Goal: Communication & Community: Answer question/provide support

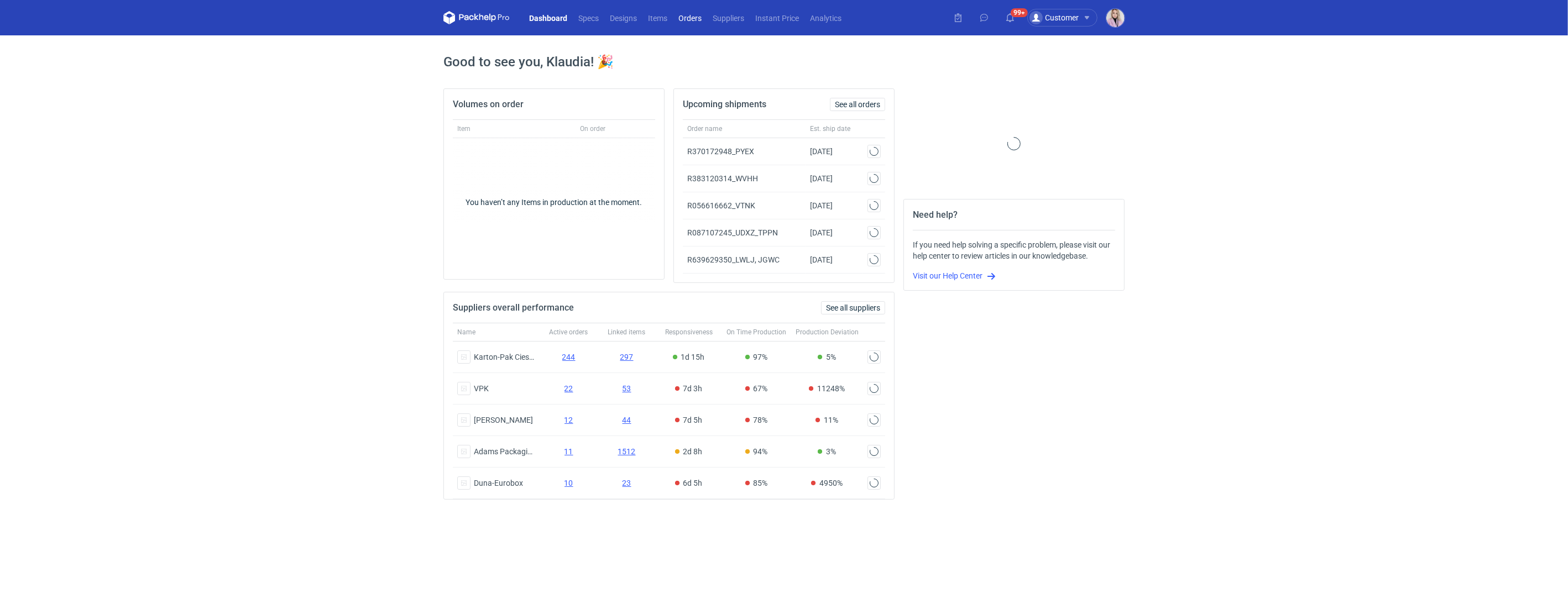
click at [693, 12] on link "Orders" at bounding box center [690, 17] width 34 height 13
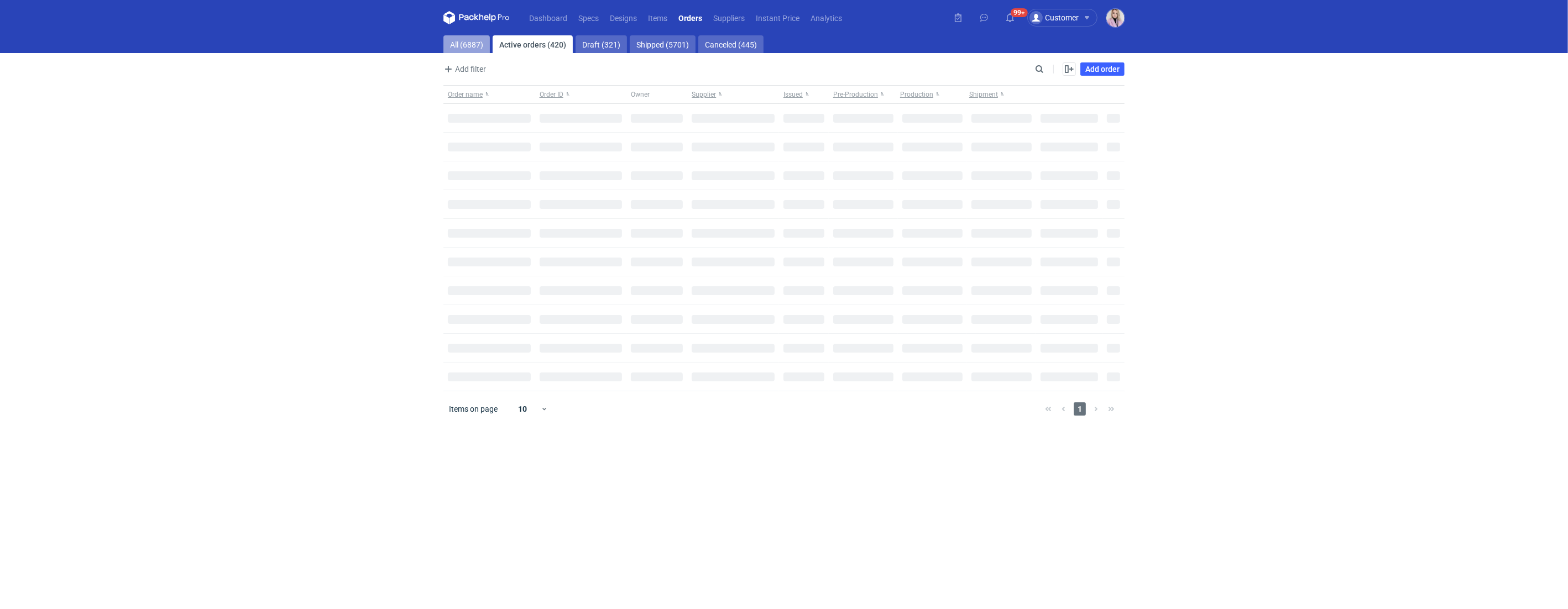
click at [467, 37] on link "All (6887)" at bounding box center [467, 44] width 47 height 18
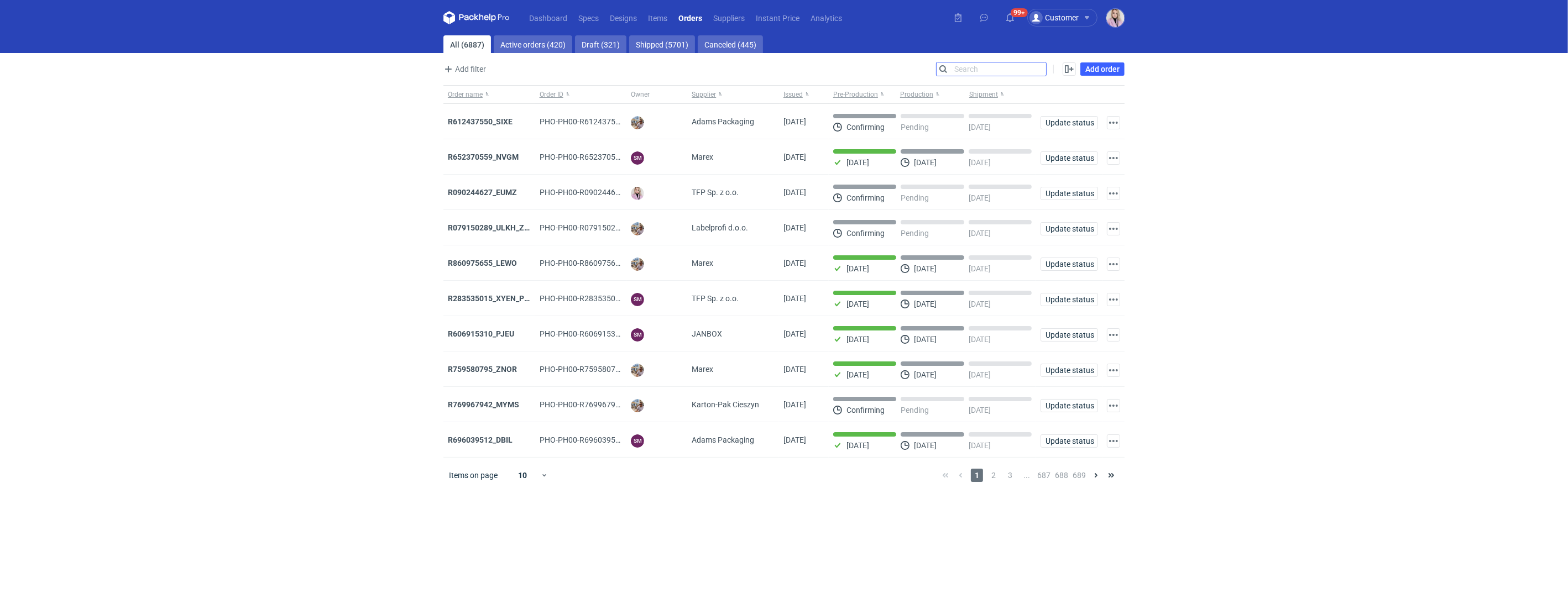
click at [1041, 69] on input "Search" at bounding box center [991, 69] width 110 height 13
paste input "KDEL"
type input "KDEL"
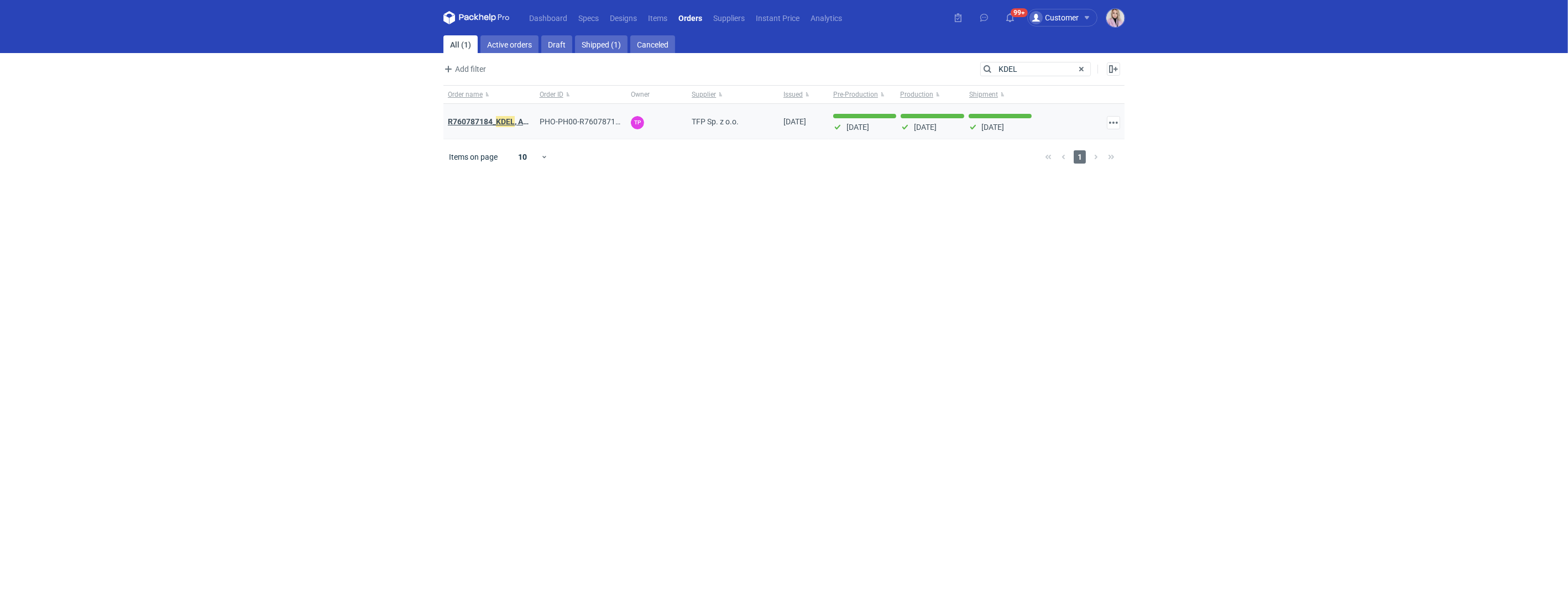
click at [503, 121] on em "KDEL" at bounding box center [504, 122] width 19 height 12
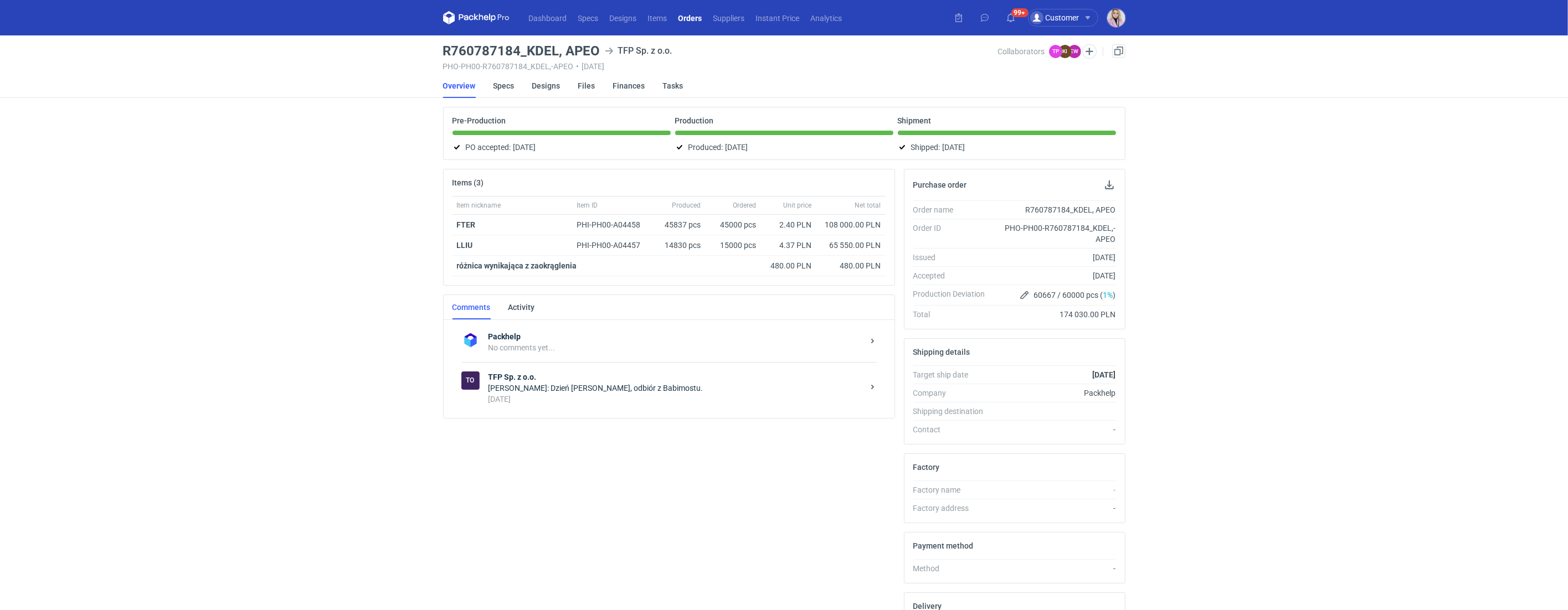
click at [564, 379] on strong "TFP Sp. z o.o." at bounding box center [675, 376] width 375 height 11
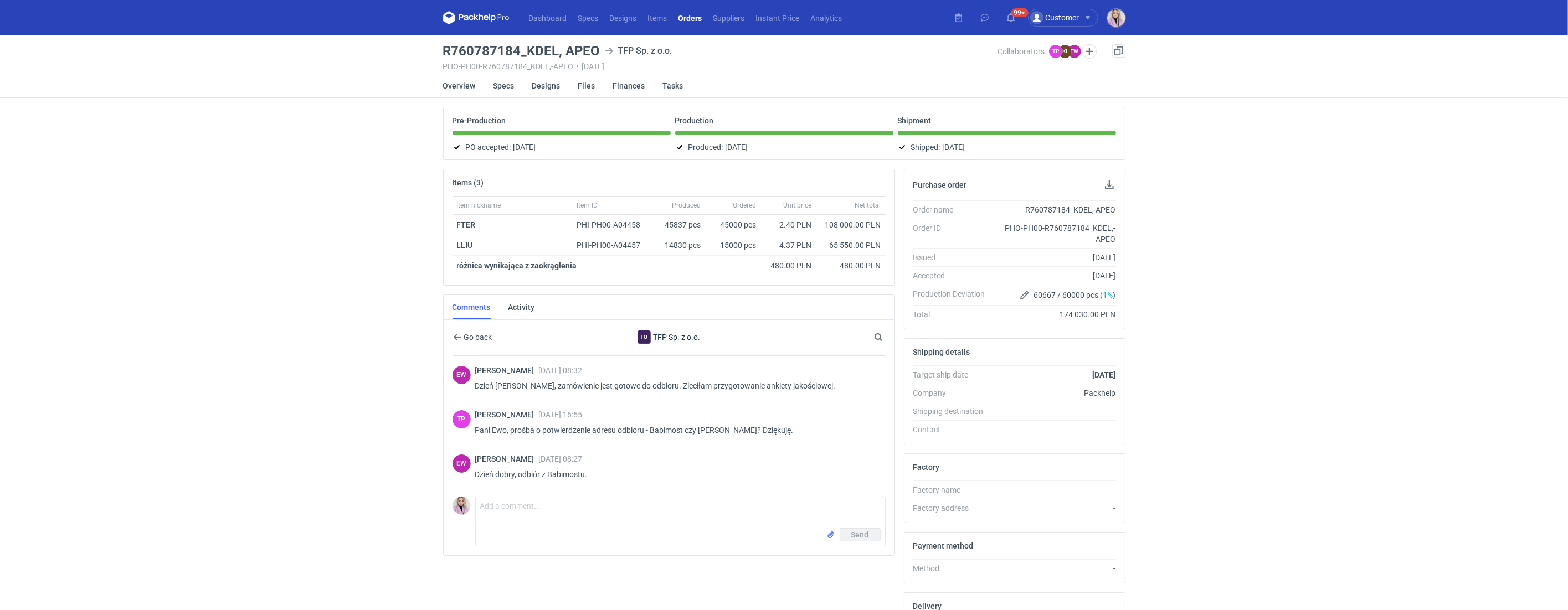
click at [498, 89] on link "Specs" at bounding box center [503, 86] width 21 height 24
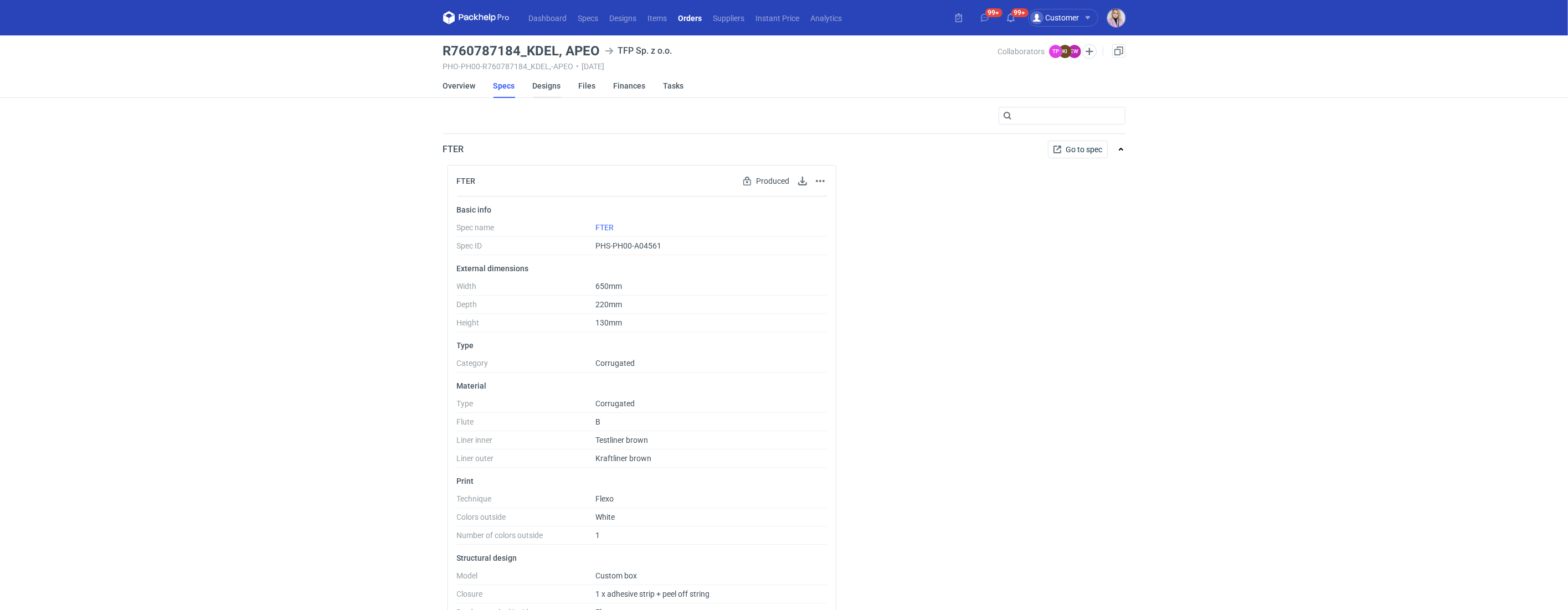
click at [554, 83] on link "Designs" at bounding box center [546, 86] width 28 height 24
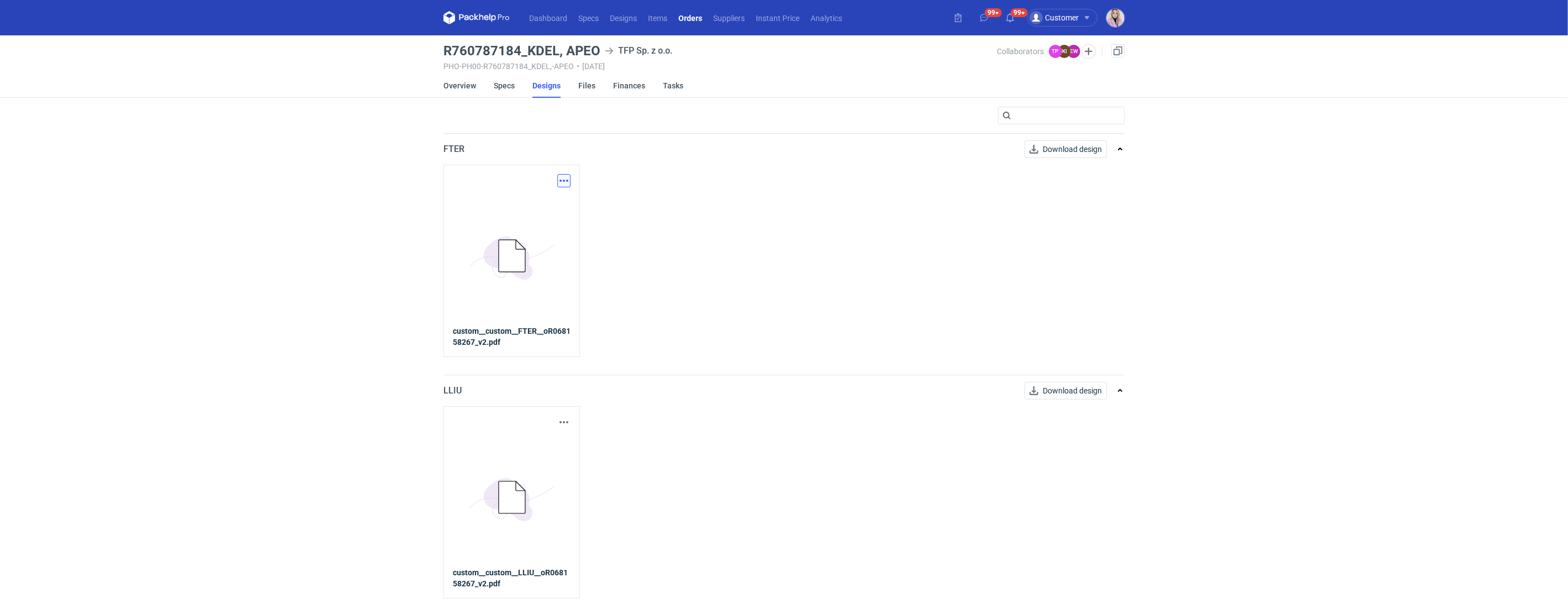
click at [567, 175] on button "button" at bounding box center [563, 180] width 13 height 13
click at [538, 203] on link "Download design part" at bounding box center [514, 204] width 102 height 18
click at [564, 421] on button "button" at bounding box center [563, 422] width 13 height 13
click at [531, 442] on link "Download design part" at bounding box center [514, 447] width 102 height 18
drag, startPoint x: 556, startPoint y: 51, endPoint x: 530, endPoint y: 48, distance: 26.2
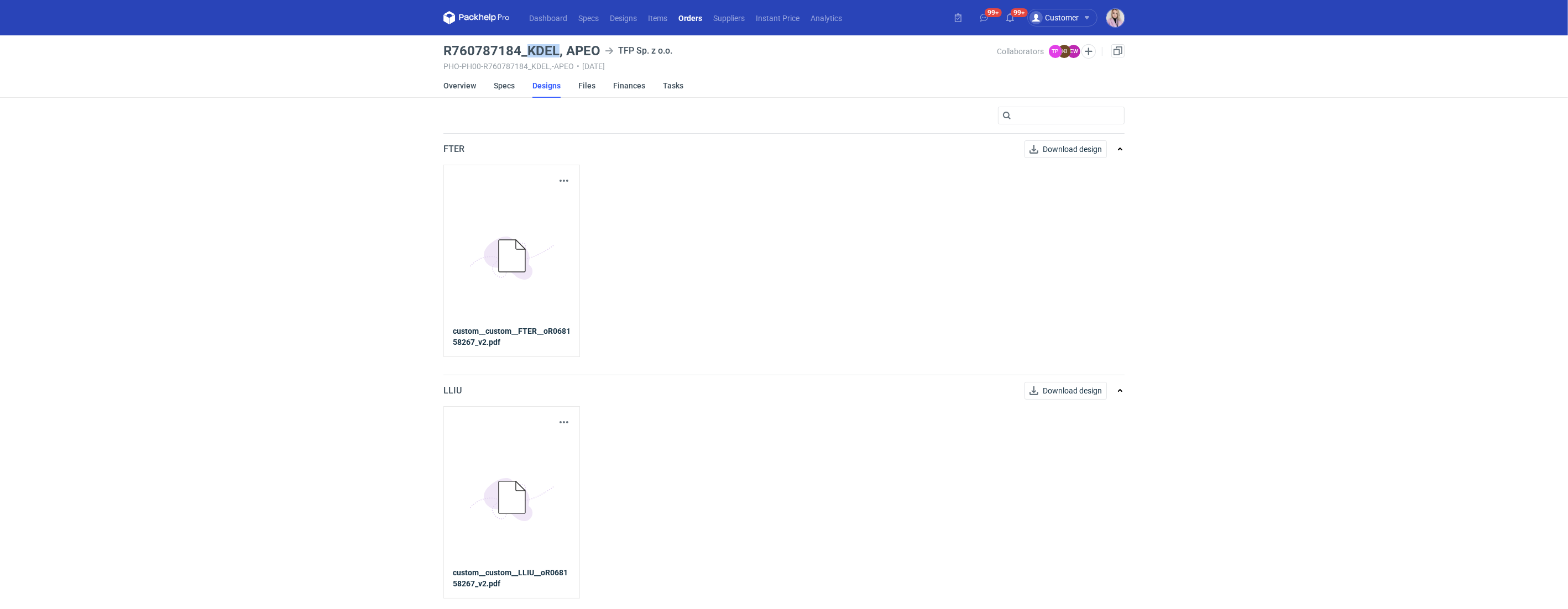
click at [529, 50] on h3 "R760787184_KDEL, APEO" at bounding box center [521, 50] width 157 height 13
copy h3 "KDEL"
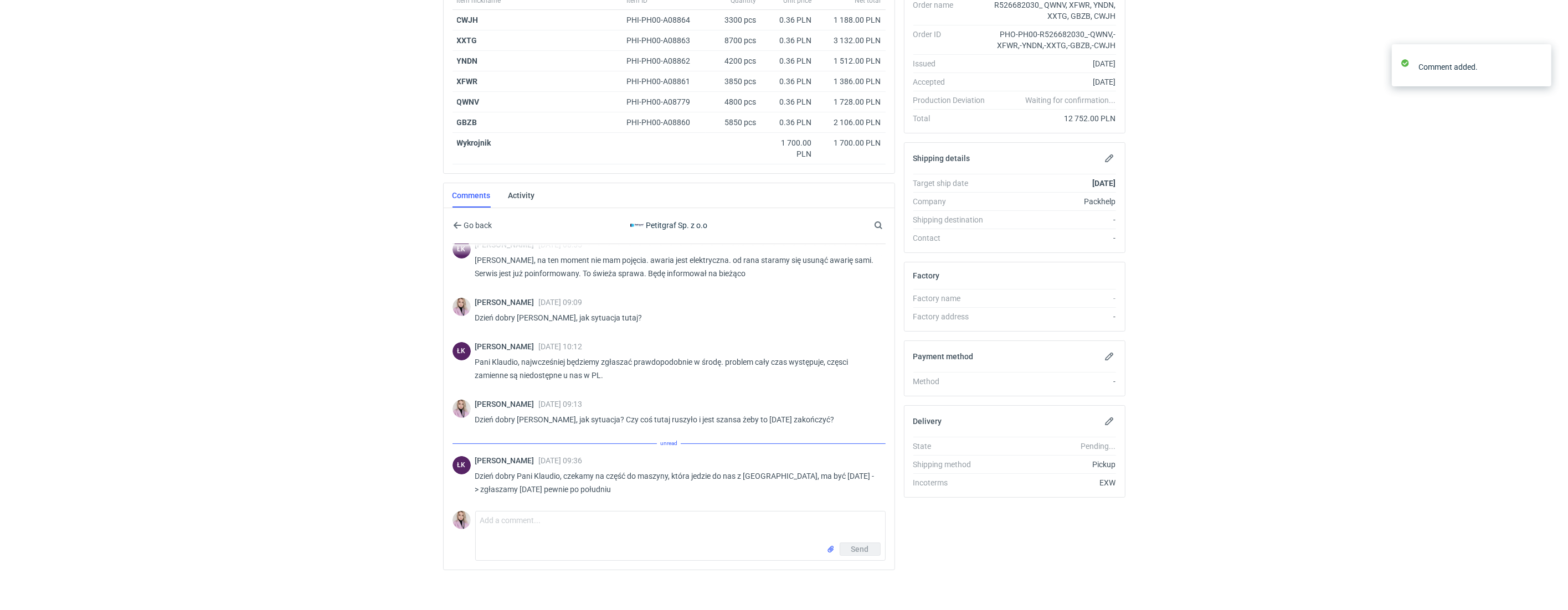
scroll to position [322, 0]
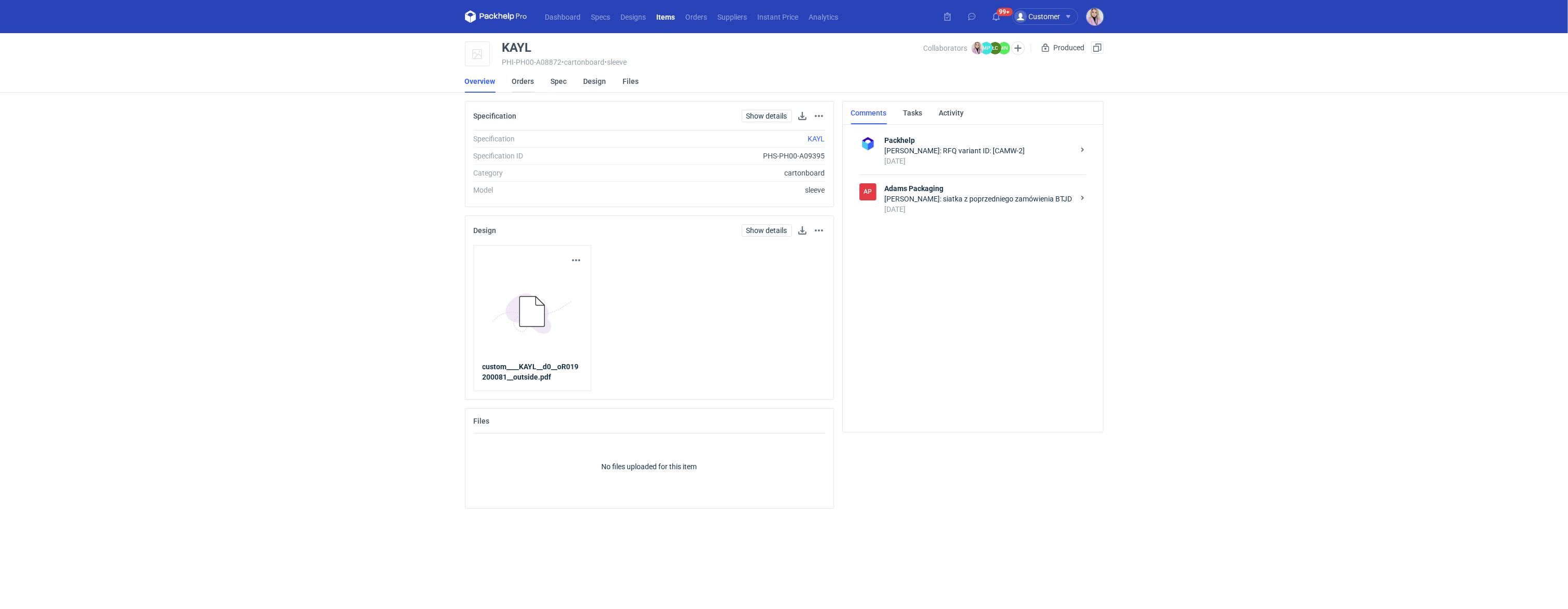
click at [526, 83] on link "Orders" at bounding box center [523, 81] width 22 height 22
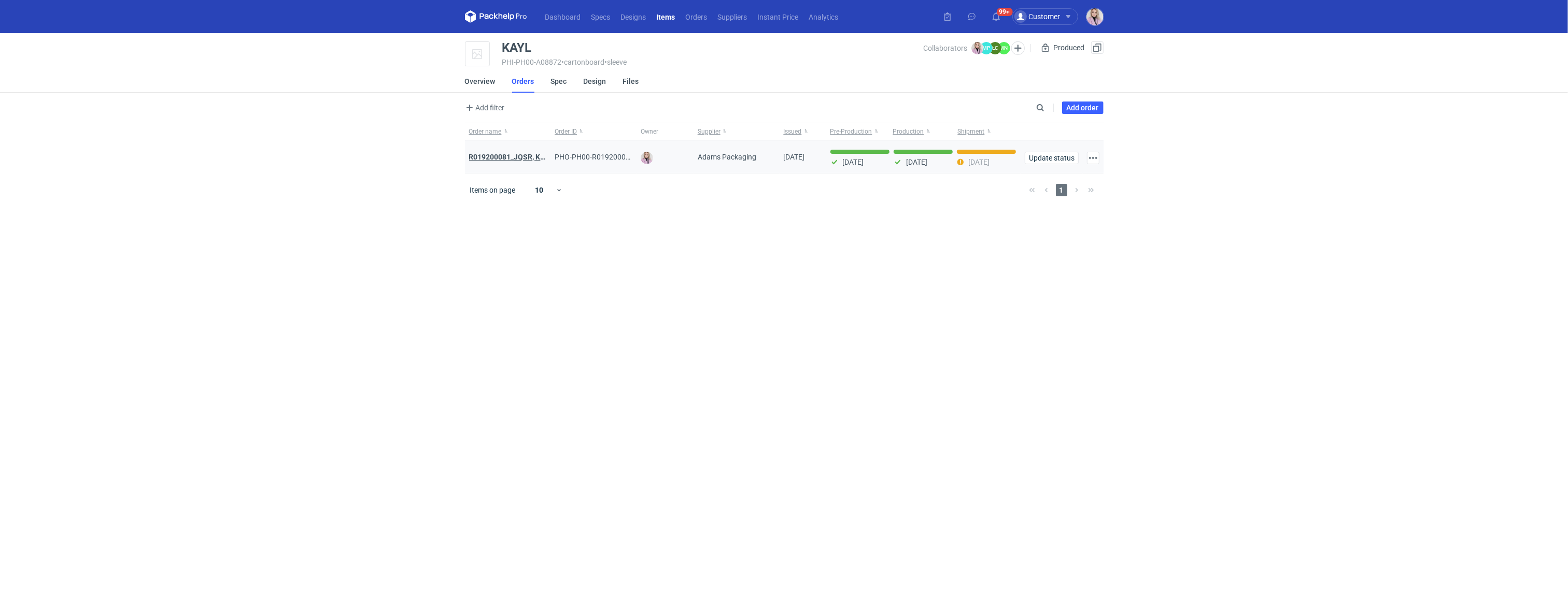
click at [506, 156] on strong "R019200081_JQSR, KAYL" at bounding box center [511, 157] width 84 height 8
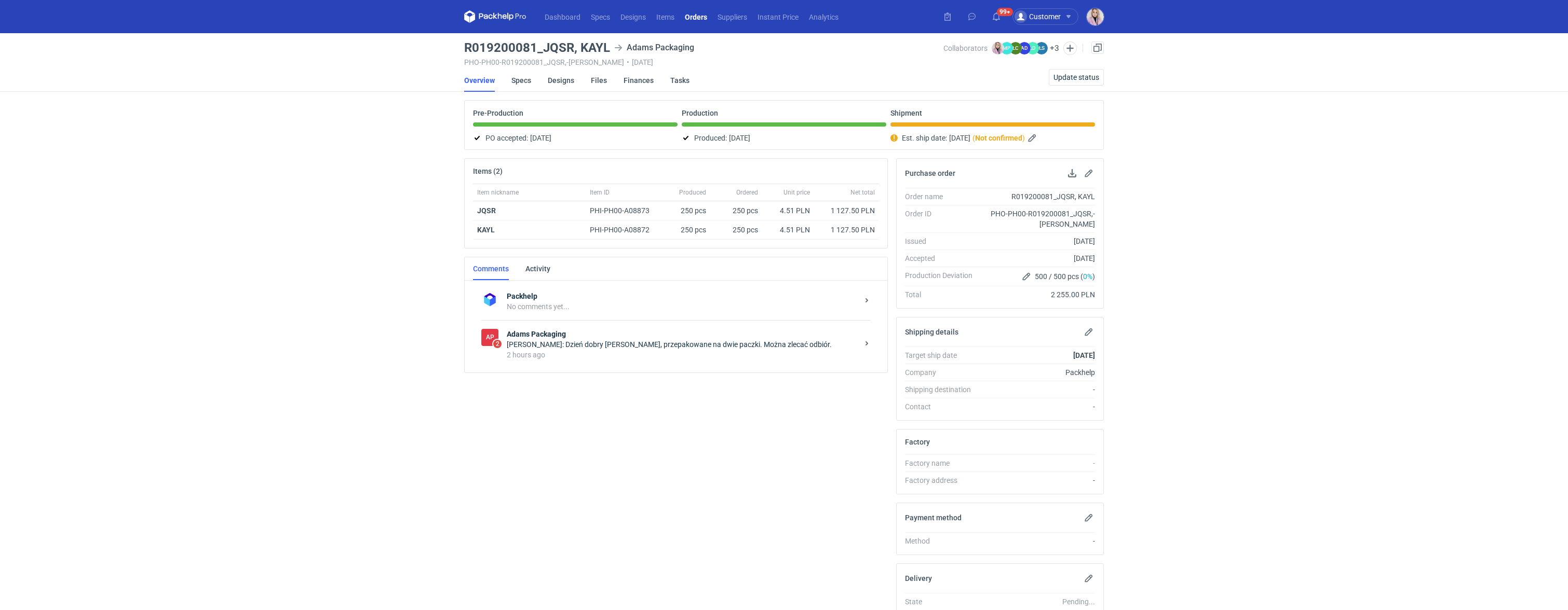
click at [596, 341] on div "Anita Dolczewska: Dzień dobry Pani Klaudio, przepakowane na dwie paczki. Można …" at bounding box center [681, 344] width 351 height 10
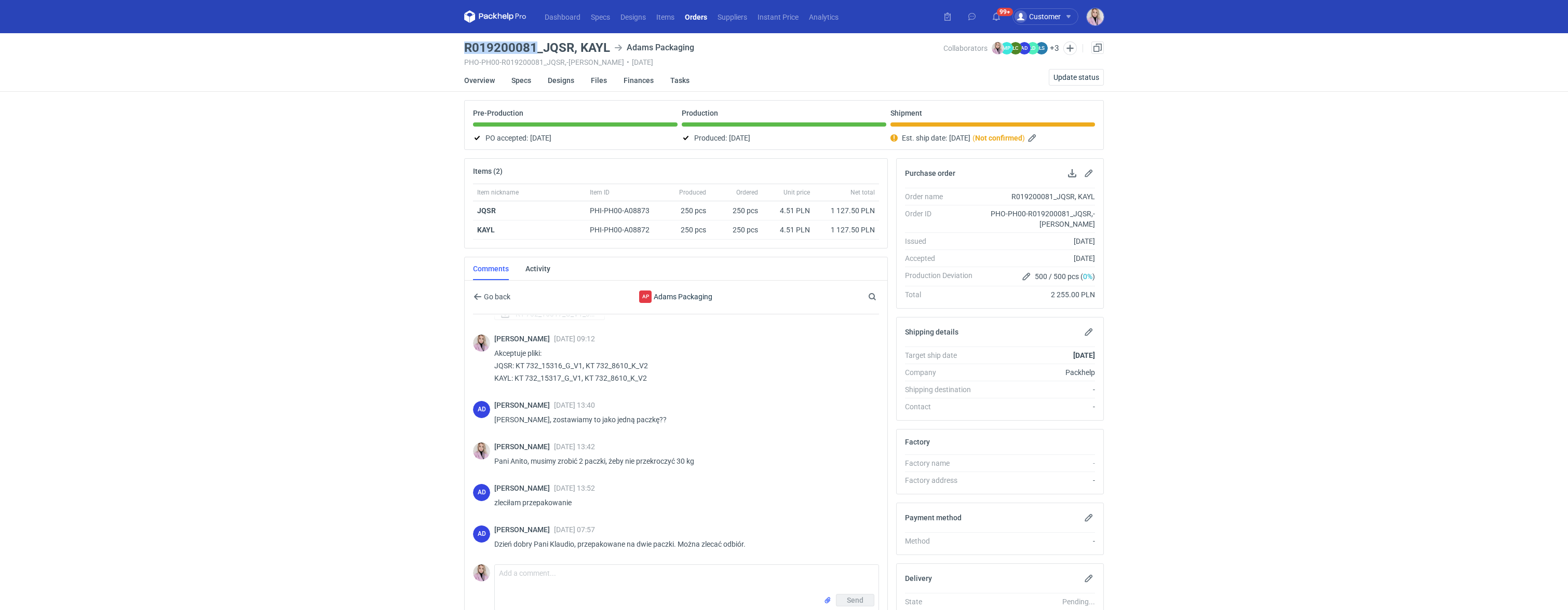
drag, startPoint x: 535, startPoint y: 46, endPoint x: 464, endPoint y: 41, distance: 71.2
click at [463, 42] on main "R019200081_JQSR, KAYL Adams Packaging PHO-PH00-R019200081_JQSR,-KAYL • 31/07/20…" at bounding box center [784, 362] width 648 height 659
copy h3 "R019200081"
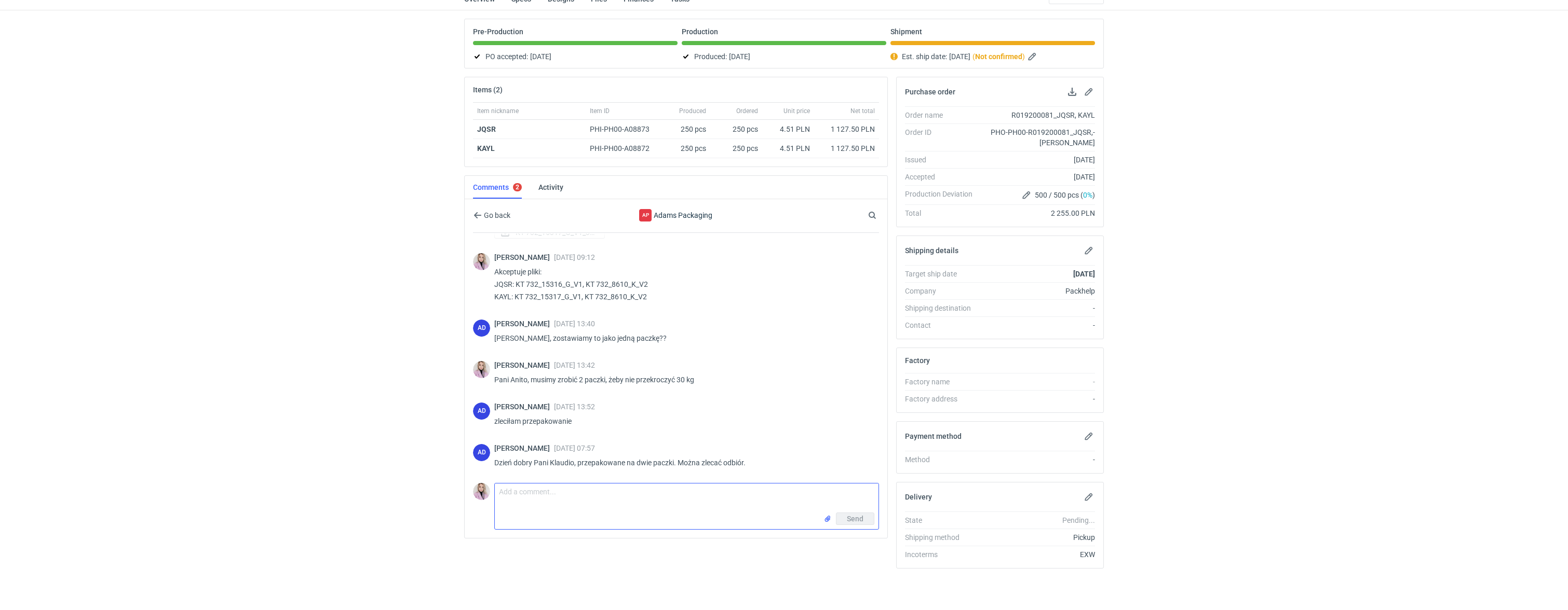
click at [542, 487] on textarea "Comment message" at bounding box center [686, 498] width 384 height 29
type textarea "Pani Anito, poproszę jeszcze raport do tej produkcji"
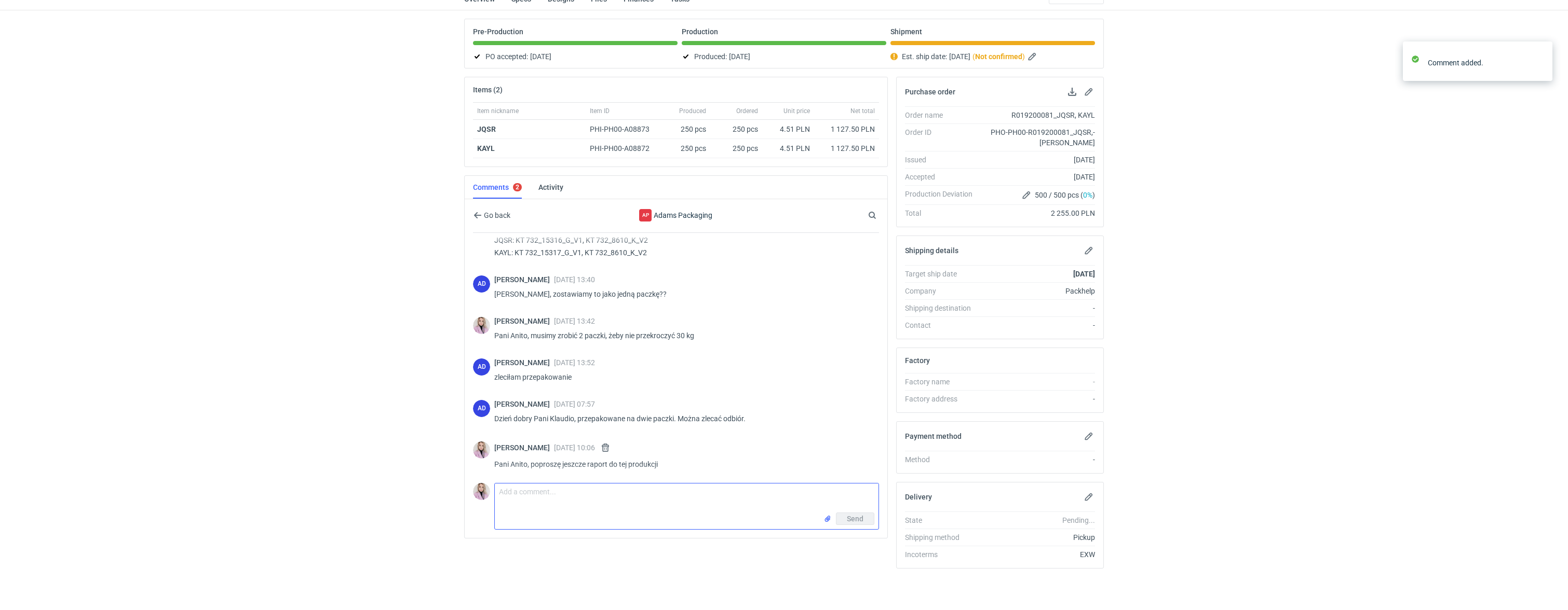
scroll to position [214, 0]
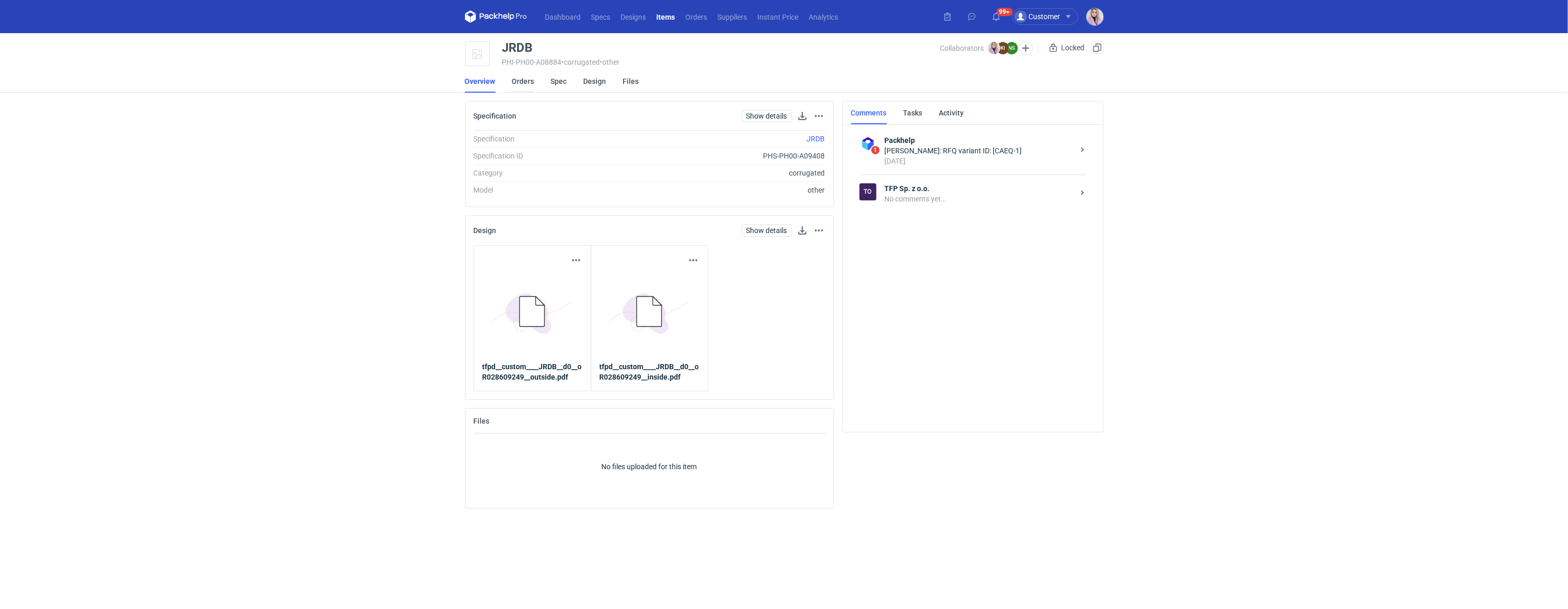
click at [514, 78] on link "Orders" at bounding box center [523, 81] width 22 height 22
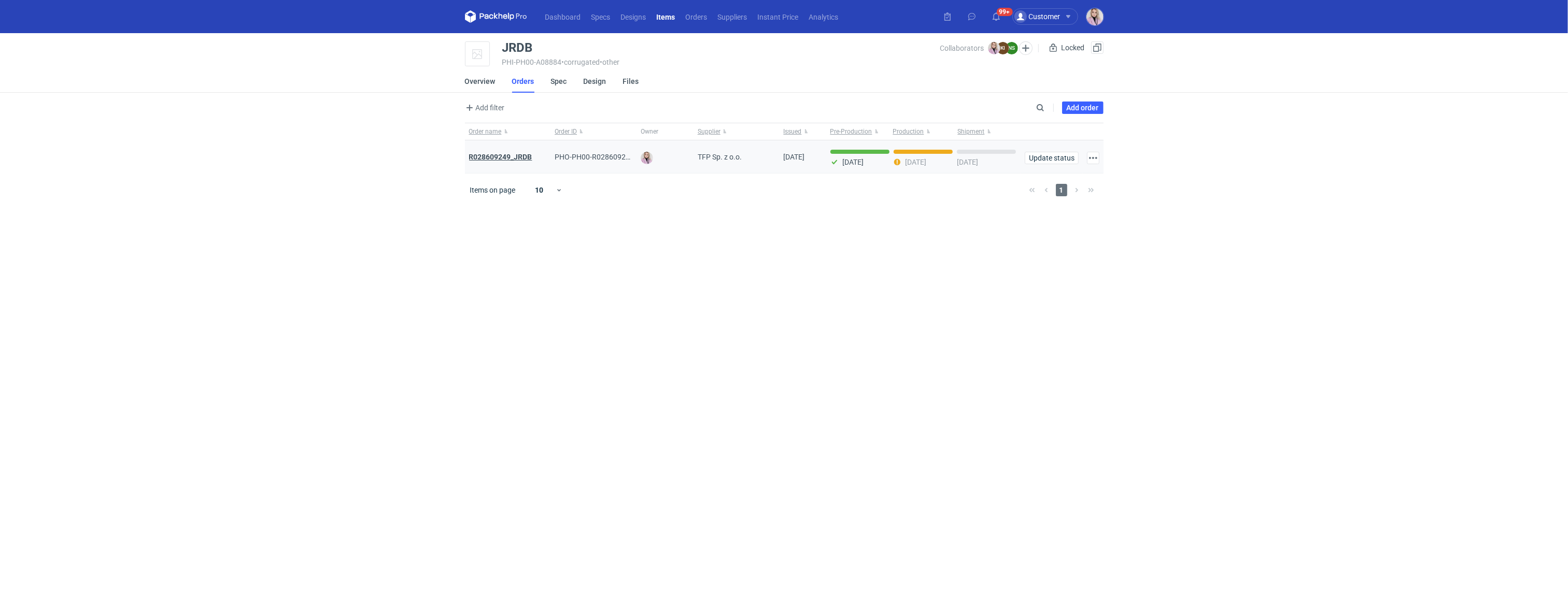
click at [500, 154] on strong "R028609249_JRDB" at bounding box center [501, 157] width 64 height 8
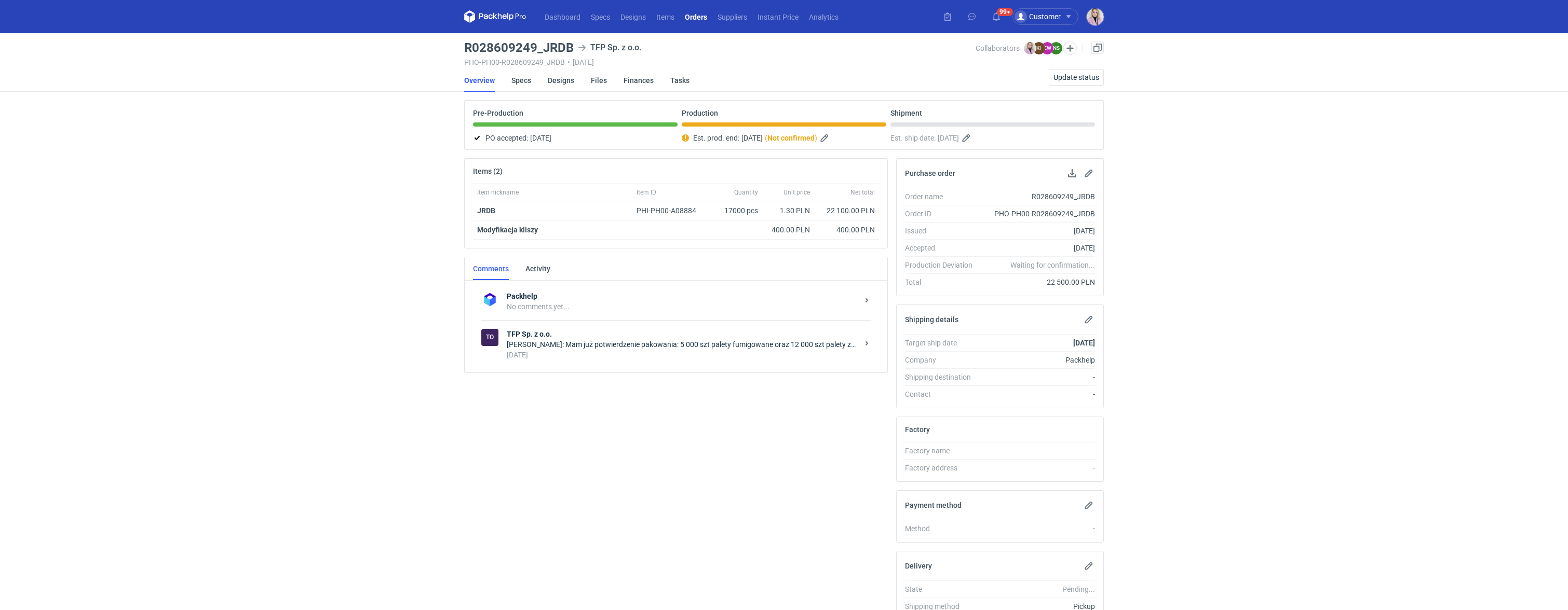
click at [595, 345] on div "Klaudia Wiśniewska: Mam już potwierdzenie pakowania: 5 000 szt palety fumigowan…" at bounding box center [681, 344] width 351 height 10
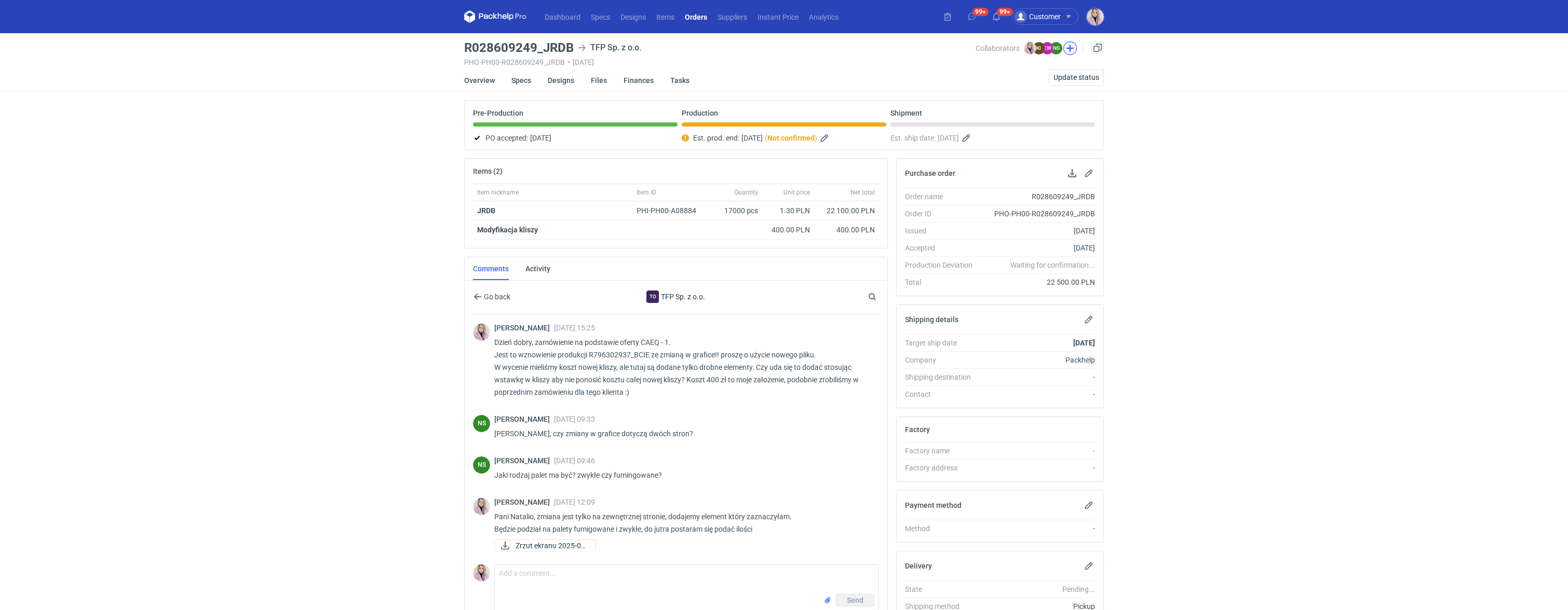
click at [1074, 50] on button "button" at bounding box center [1070, 48] width 13 height 13
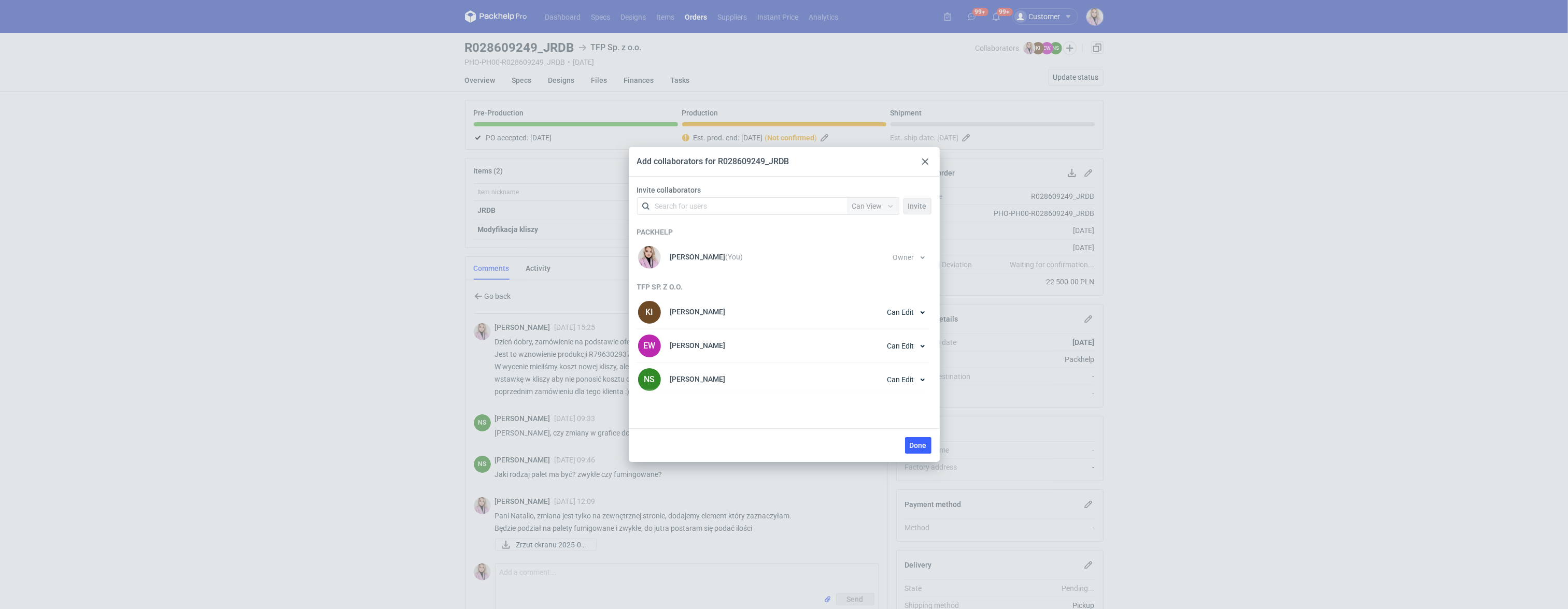
click at [722, 207] on div "Search for users" at bounding box center [739, 206] width 180 height 15
type input "agnieszka"
click at [928, 160] on div at bounding box center [924, 161] width 12 height 12
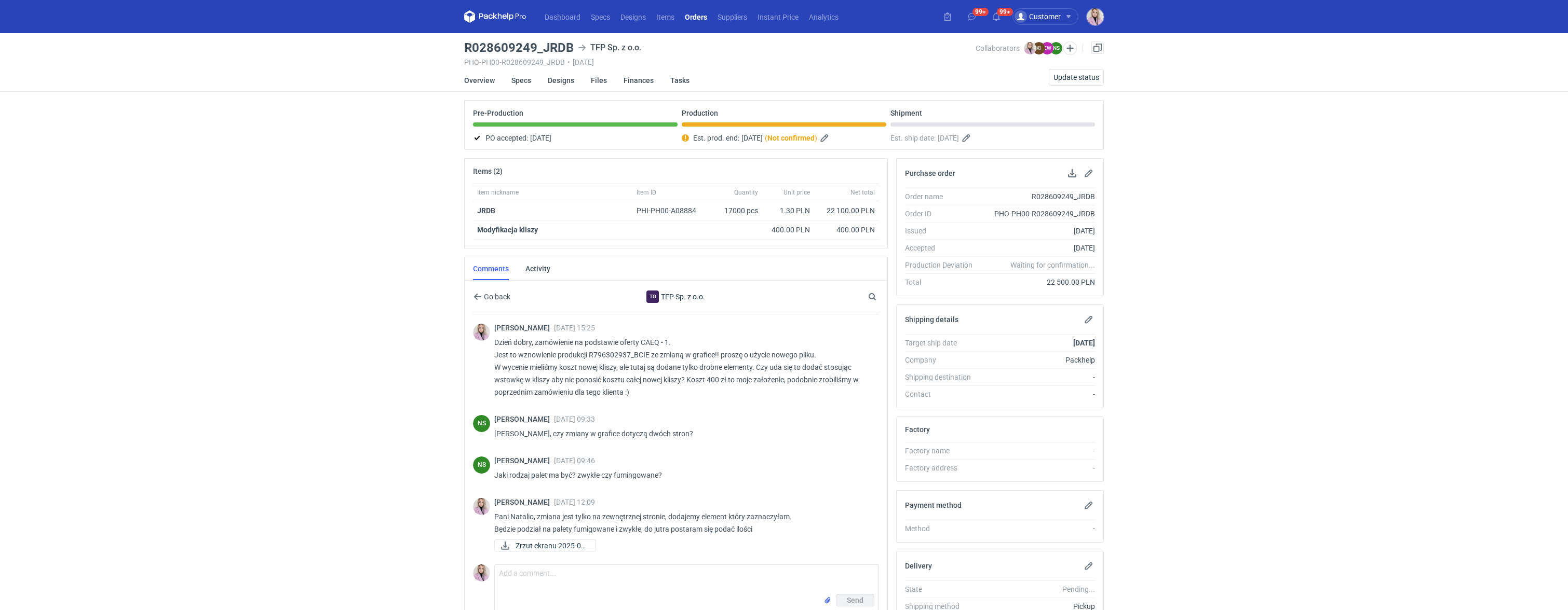
click at [243, 172] on div "Dashboard Specs Designs Items Orders Suppliers Instant Price Analytics 99+ 99+ …" at bounding box center [784, 305] width 1568 height 610
click at [517, 50] on h3 "R028609249_JRDB" at bounding box center [519, 47] width 110 height 12
click at [516, 50] on h3 "R028609249_JRDB" at bounding box center [519, 47] width 110 height 12
copy h3 "R028609249_JRDB"
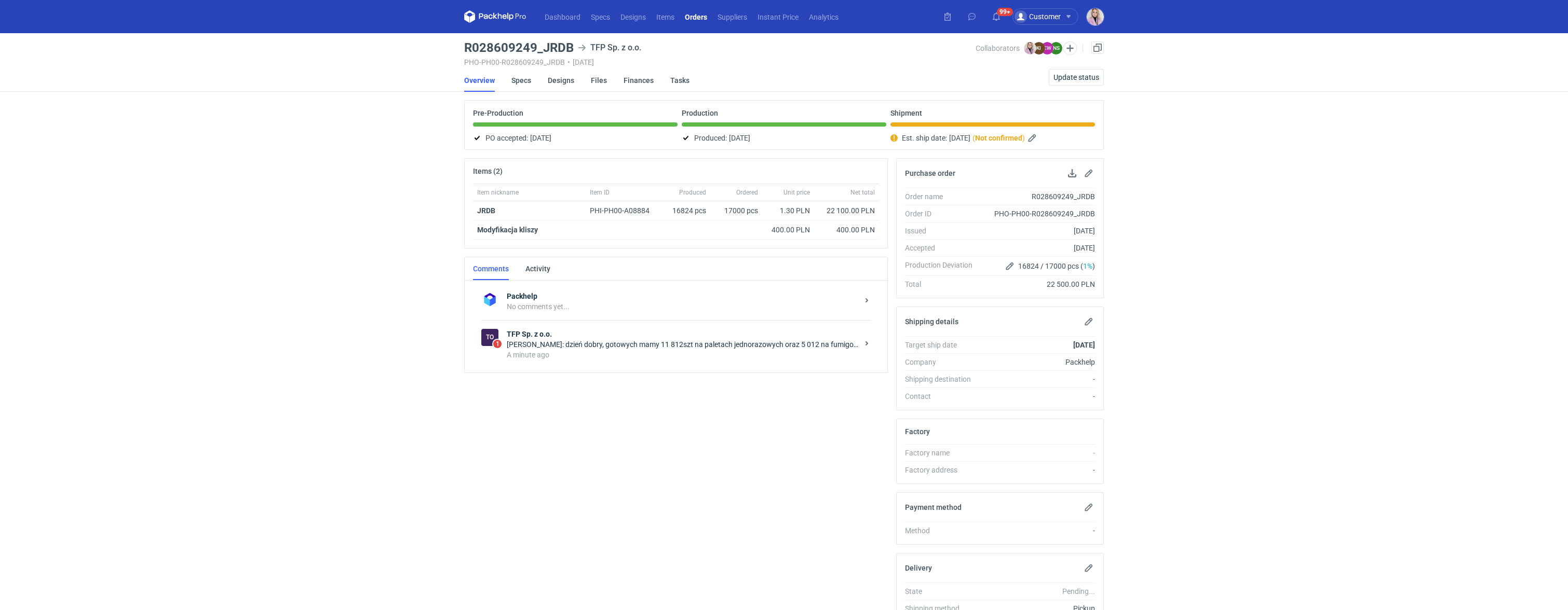
click at [568, 337] on strong "TFP Sp. z o.o." at bounding box center [681, 334] width 351 height 10
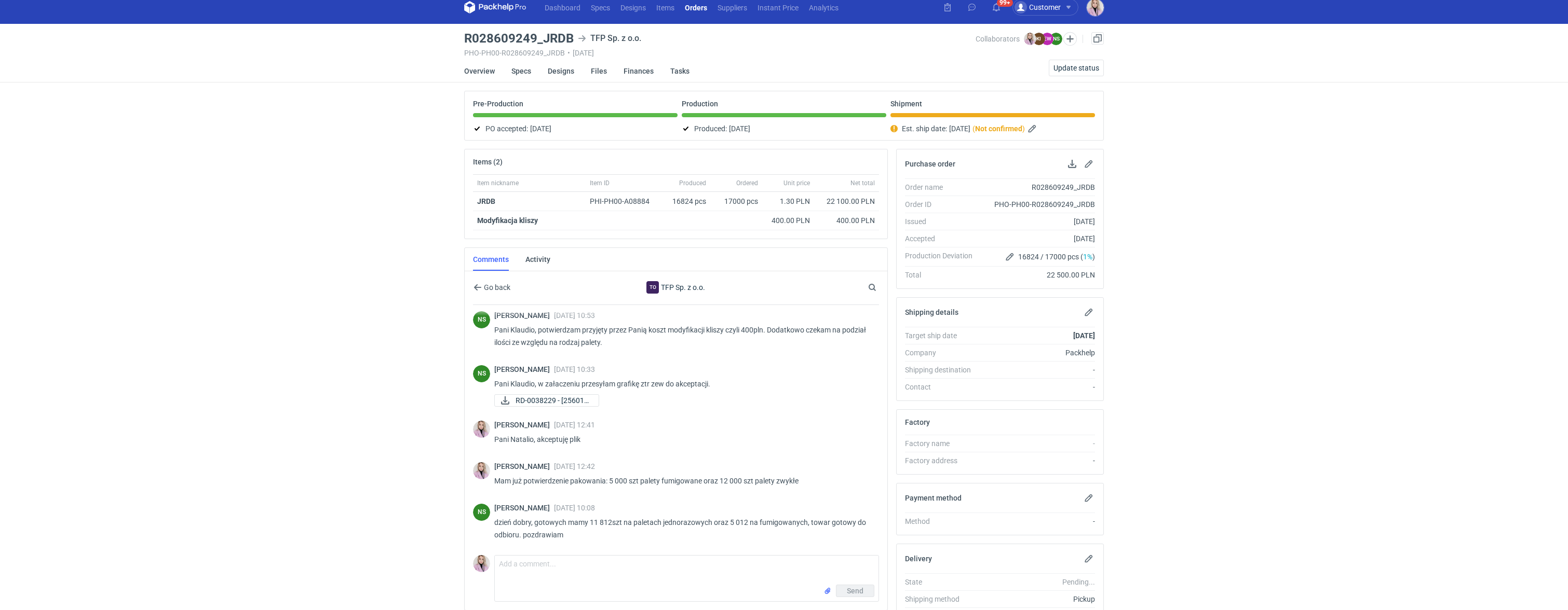
scroll to position [12, 0]
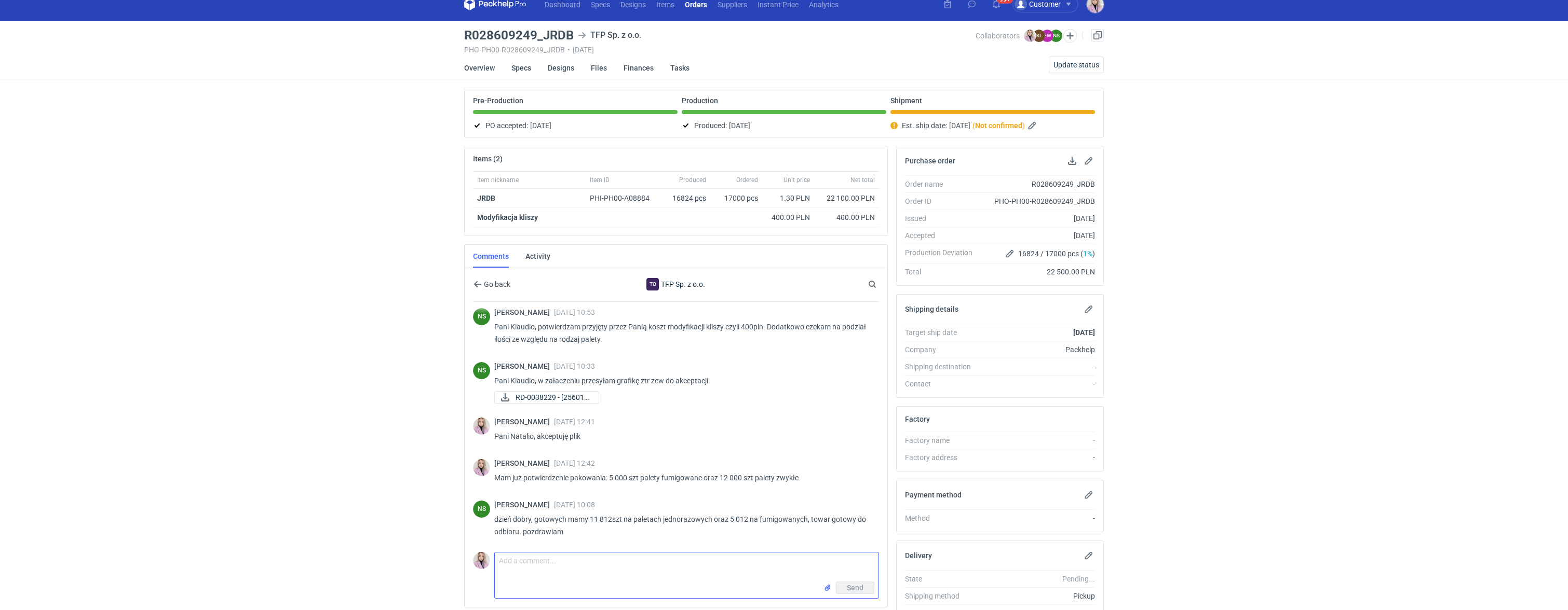
click at [546, 579] on textarea "Comment message" at bounding box center [686, 567] width 384 height 29
type textarea "w tej"
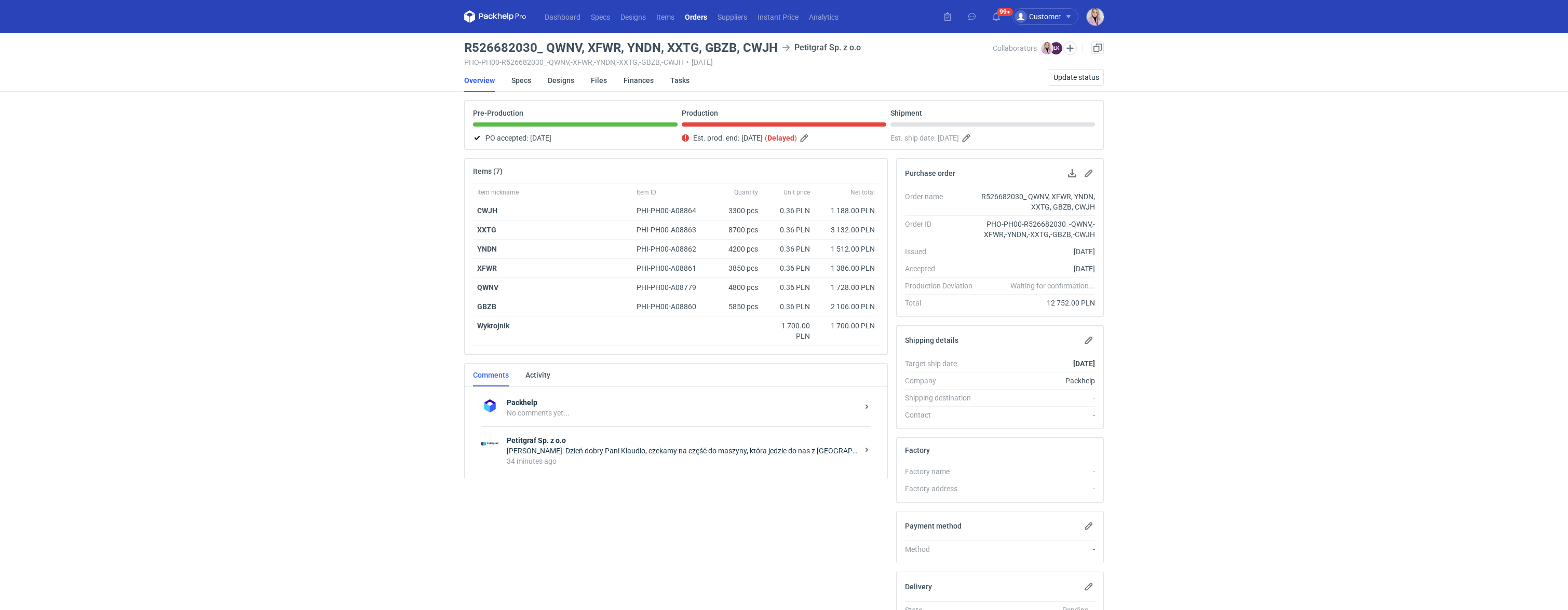
click at [600, 445] on strong "Petitgraf Sp. z o.o" at bounding box center [681, 440] width 351 height 10
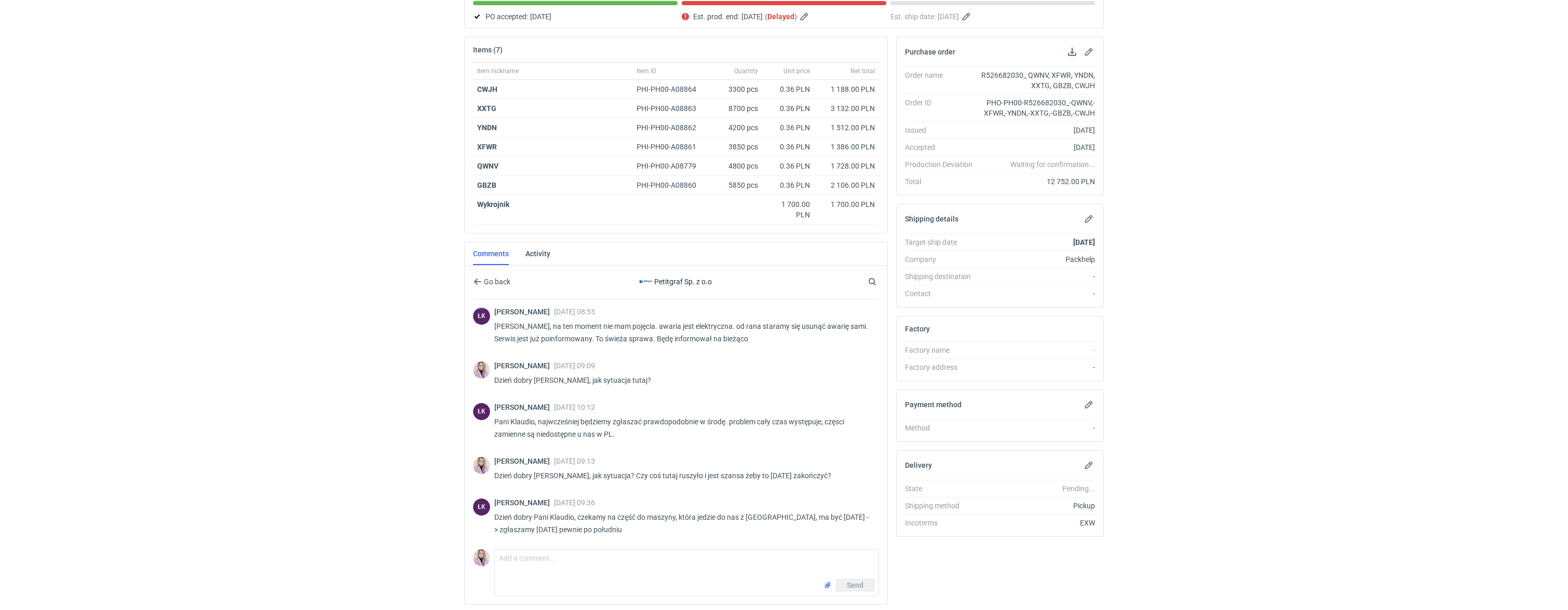
scroll to position [123, 0]
click at [516, 553] on textarea "Comment message" at bounding box center [686, 562] width 384 height 29
type textarea "[PERSON_NAME], czy możemy już teraz oszacować paletyzację do wysyłki abyśmy mog…"
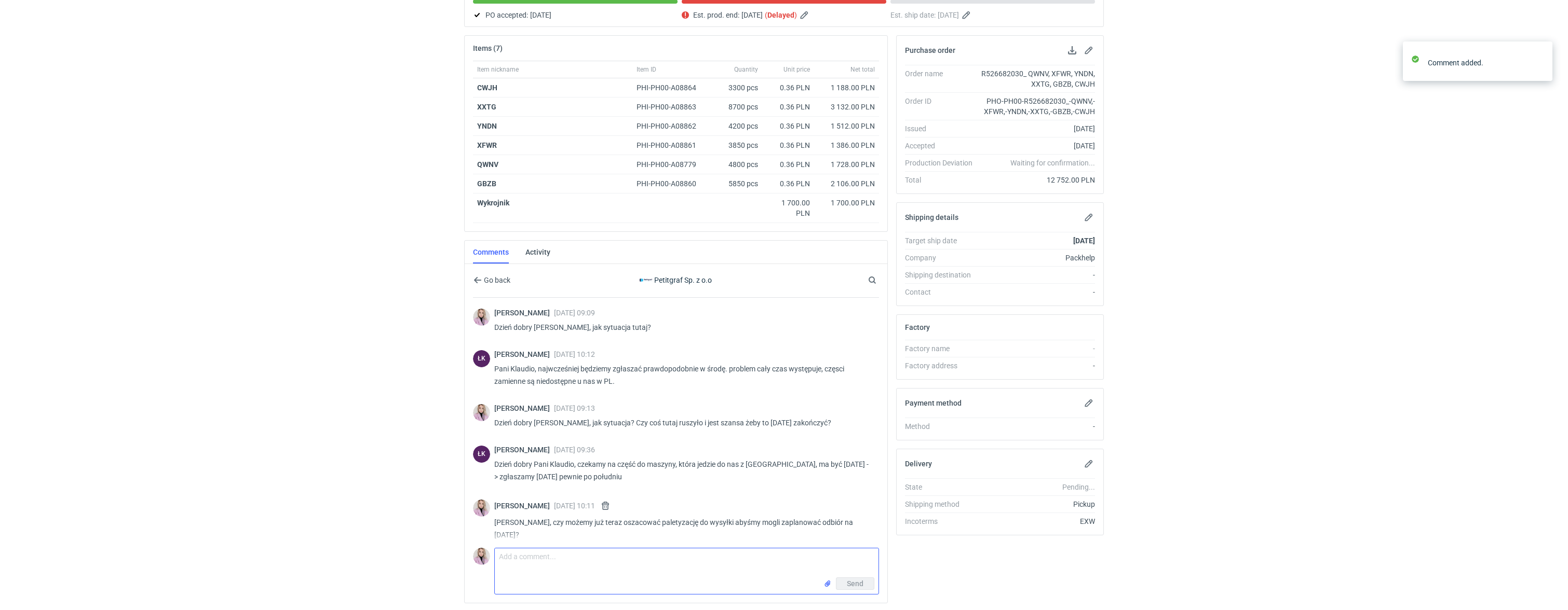
scroll to position [360, 0]
